Goal: Information Seeking & Learning: Learn about a topic

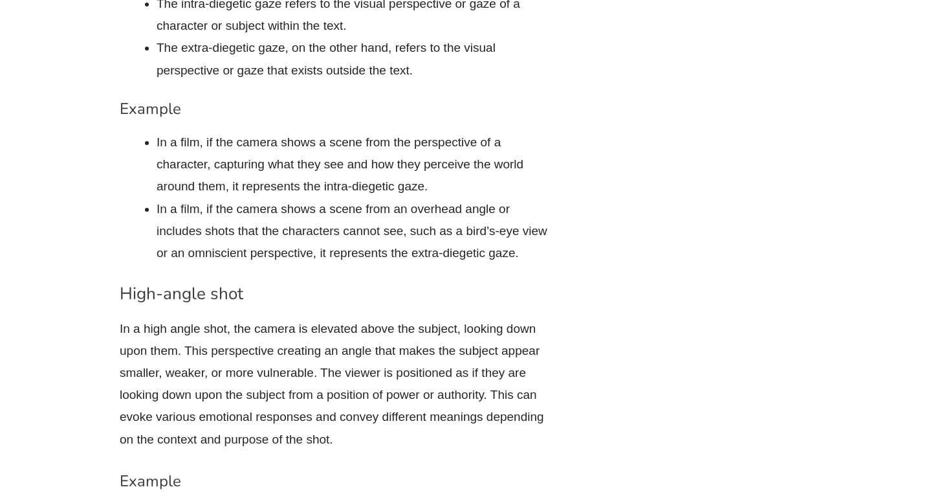
scroll to position [7588, 0]
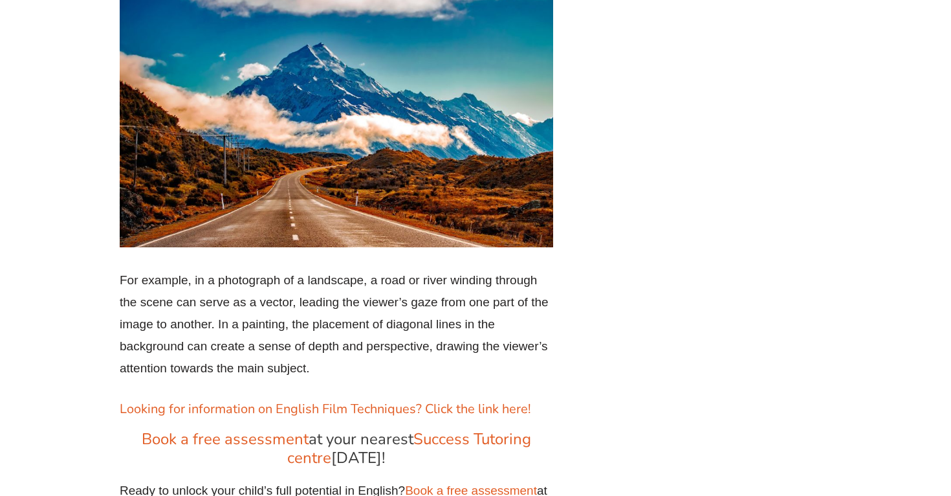
scroll to position [12470, 0]
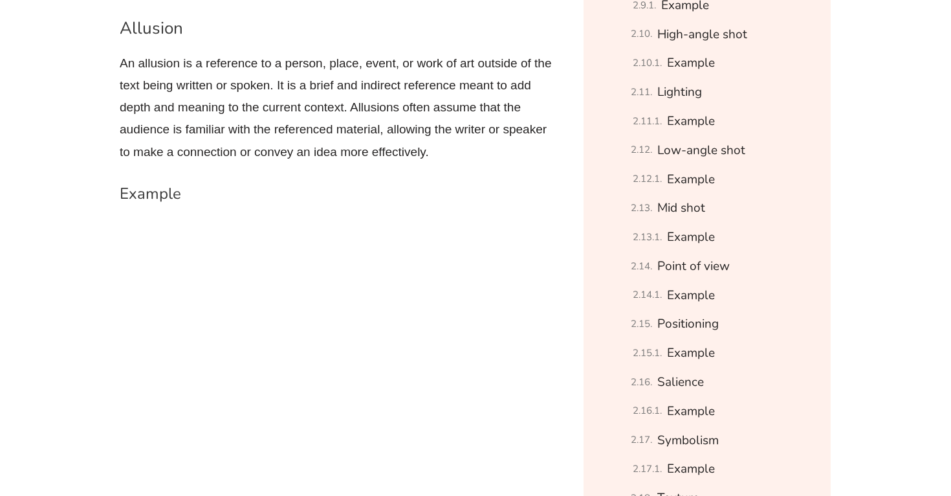
scroll to position [12148, 0]
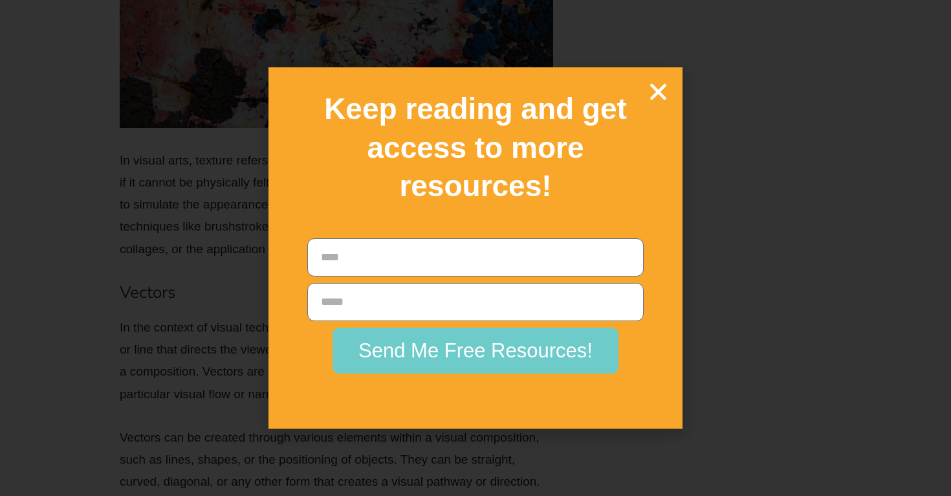
click at [657, 87] on icon "Close" at bounding box center [658, 91] width 23 height 23
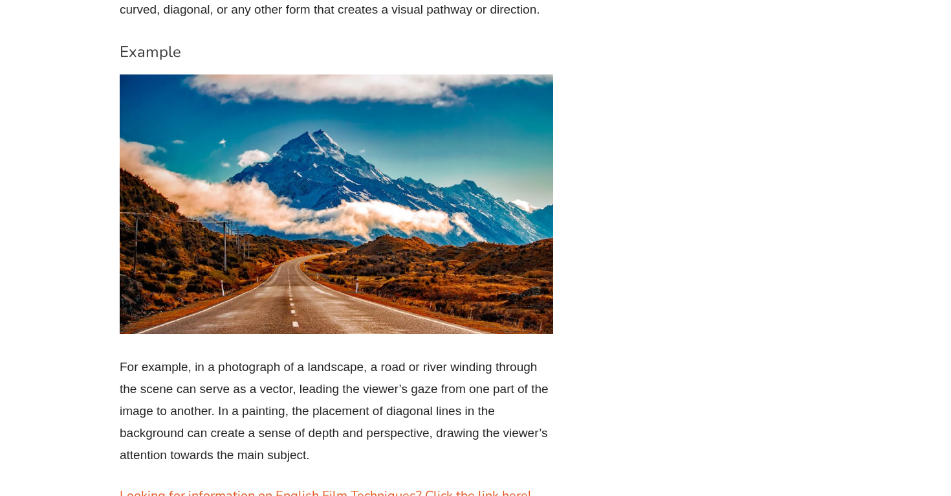
scroll to position [12621, 0]
